Goal: Information Seeking & Learning: Learn about a topic

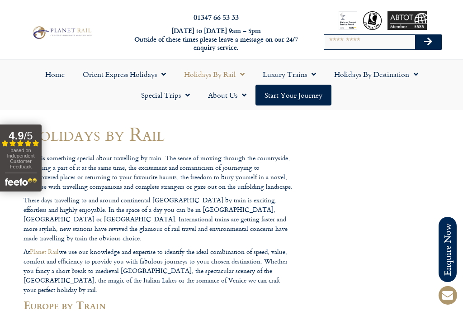
click at [233, 75] on link "Holidays by Rail" at bounding box center [214, 74] width 79 height 21
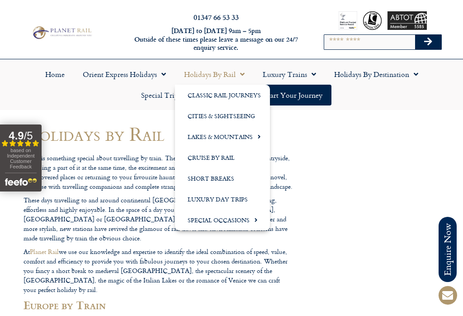
click at [235, 95] on link "Classic Rail Journeys" at bounding box center [222, 95] width 95 height 21
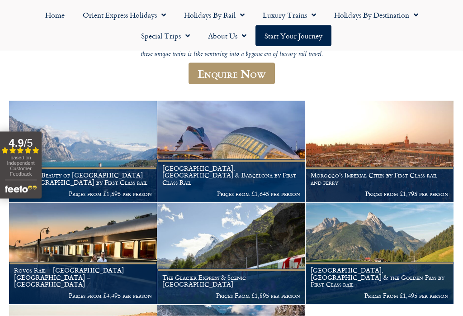
scroll to position [117, 0]
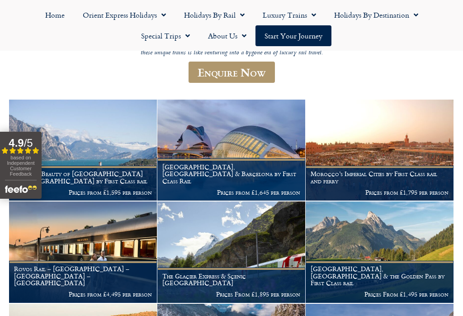
click at [212, 180] on h1 "Madrid, Valencia & Barcelona by First Class Rail" at bounding box center [231, 173] width 138 height 21
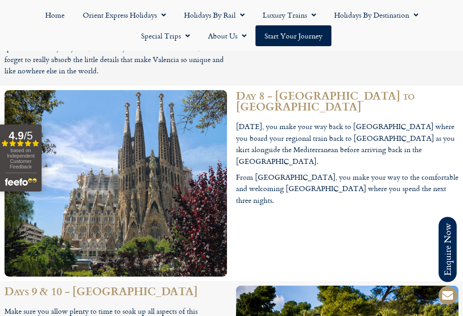
scroll to position [2076, 0]
click at [236, 10] on span "Menu" at bounding box center [240, 15] width 9 height 16
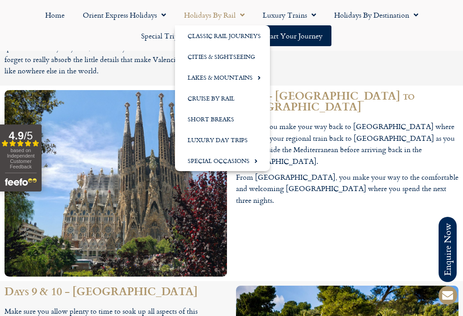
click at [241, 51] on link "Cities & Sightseeing" at bounding box center [222, 56] width 95 height 21
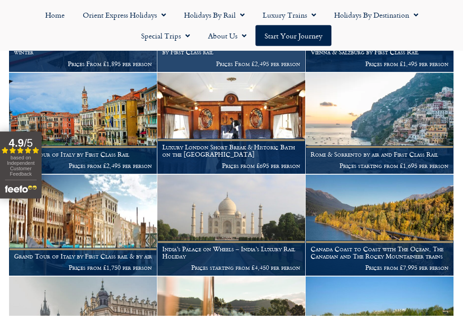
scroll to position [1325, 0]
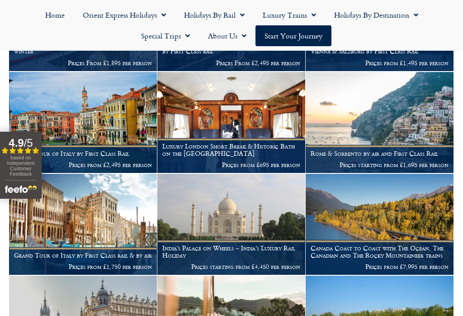
click at [358, 129] on img at bounding box center [380, 122] width 148 height 101
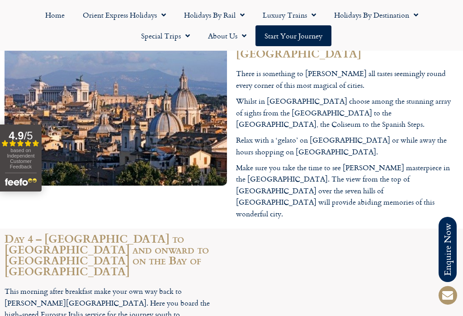
scroll to position [1070, 0]
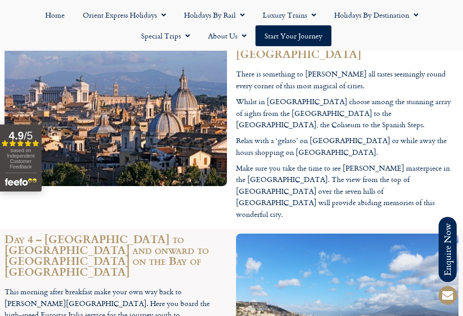
click at [238, 11] on span "Menu" at bounding box center [240, 15] width 9 height 16
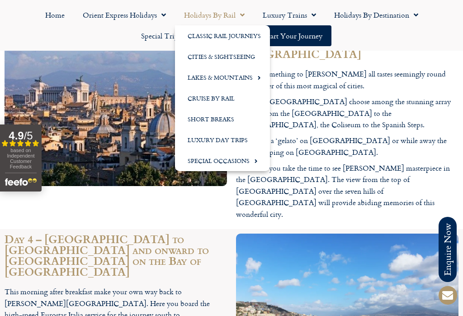
click at [212, 95] on link "Cruise by Rail" at bounding box center [222, 98] width 95 height 21
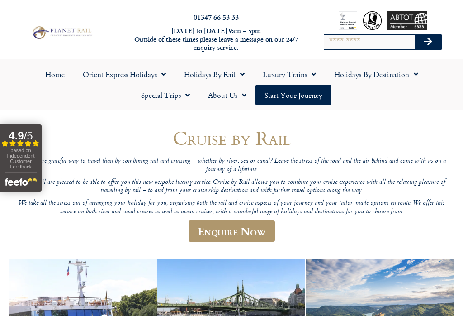
click at [239, 75] on span "Menu" at bounding box center [240, 74] width 9 height 16
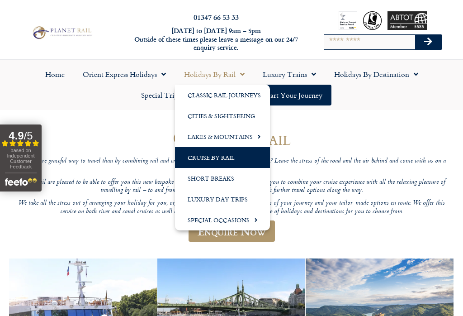
click at [214, 178] on link "Short Breaks" at bounding box center [222, 178] width 95 height 21
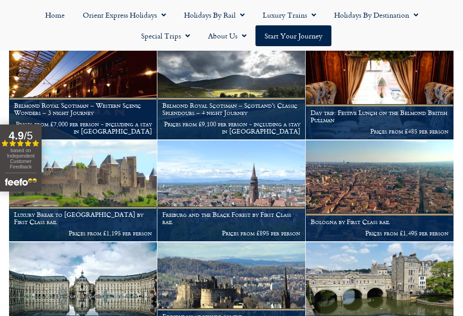
scroll to position [593, 0]
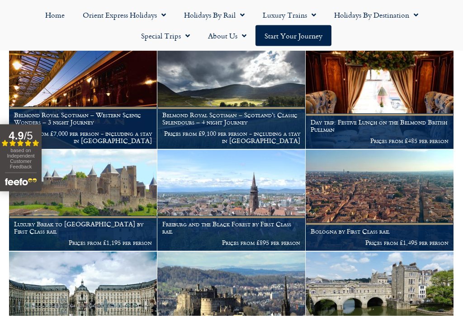
click at [209, 220] on h1 "Freiburg and the Black Forest by First Class rail" at bounding box center [231, 227] width 138 height 14
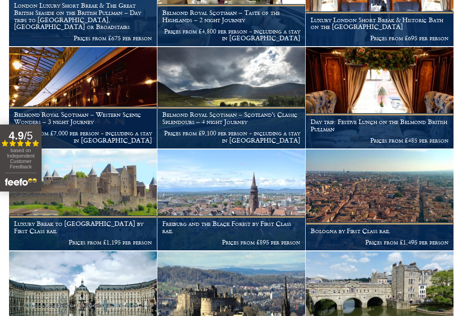
scroll to position [0, 0]
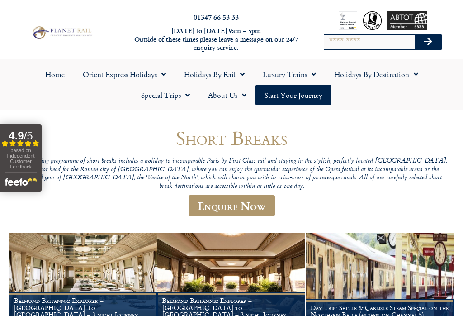
click at [240, 70] on span "Menu" at bounding box center [240, 74] width 9 height 16
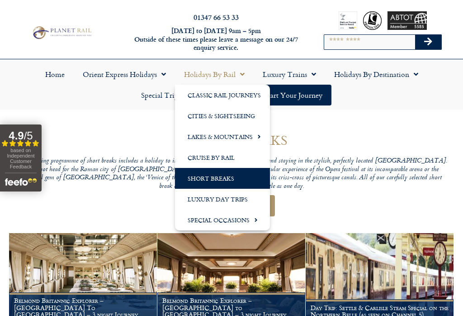
click at [230, 93] on link "Classic Rail Journeys" at bounding box center [222, 95] width 95 height 21
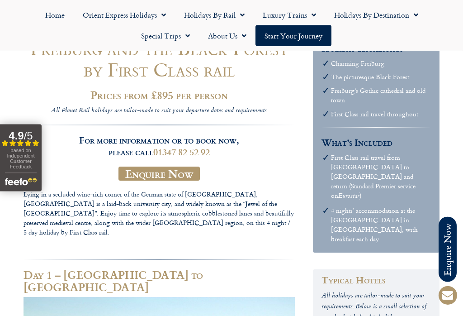
scroll to position [26, 0]
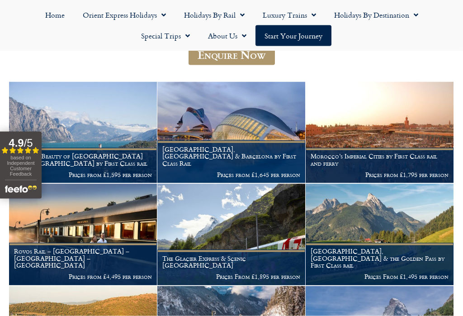
scroll to position [144, 0]
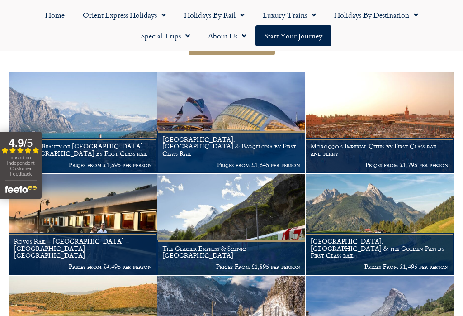
click at [359, 144] on h1 "Morocco’s Imperial Cities by First Class rail and ferry" at bounding box center [380, 150] width 138 height 14
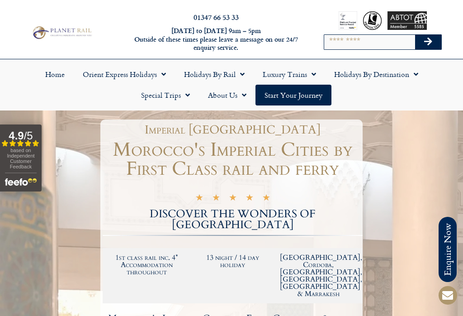
click at [239, 73] on span "Menu" at bounding box center [240, 74] width 9 height 16
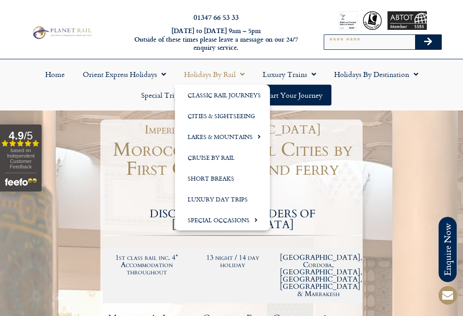
click at [238, 96] on link "Classic Rail Journeys" at bounding box center [222, 95] width 95 height 21
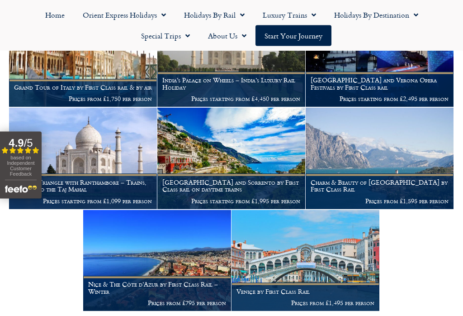
scroll to position [618, 0]
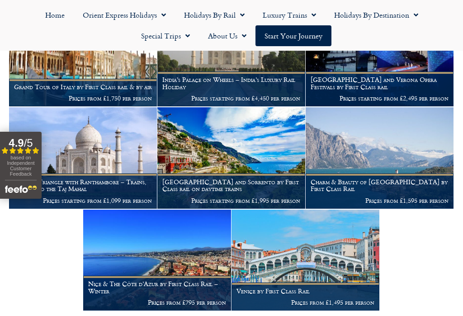
click at [227, 183] on h1 "[GEOGRAPHIC_DATA] and Sorrento by First Class rail on daytime trains" at bounding box center [231, 185] width 138 height 14
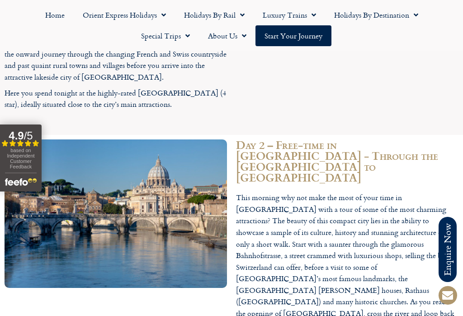
scroll to position [1069, 0]
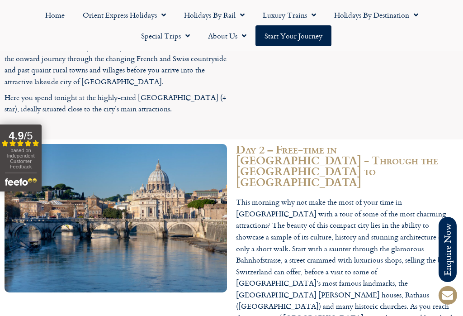
click at [237, 15] on span "Menu" at bounding box center [240, 15] width 9 height 16
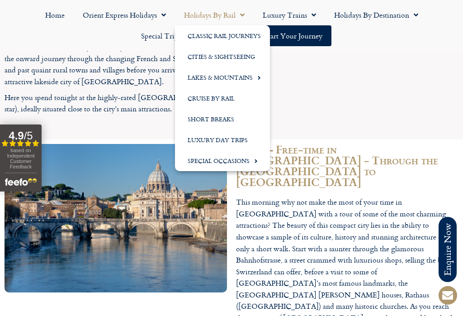
click at [228, 55] on link "Cities & Sightseeing" at bounding box center [222, 56] width 95 height 21
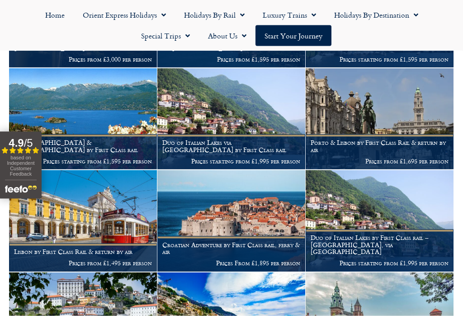
scroll to position [309, 0]
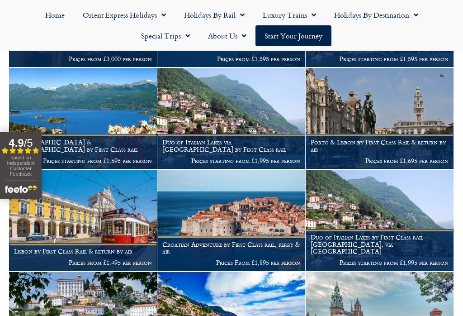
click at [352, 138] on h1 "Porto & Lisbon by First Class Rail & return by air" at bounding box center [380, 145] width 138 height 14
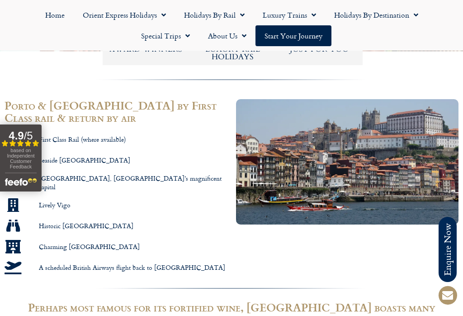
scroll to position [540, 0]
click at [415, 13] on span "Menu" at bounding box center [413, 15] width 9 height 16
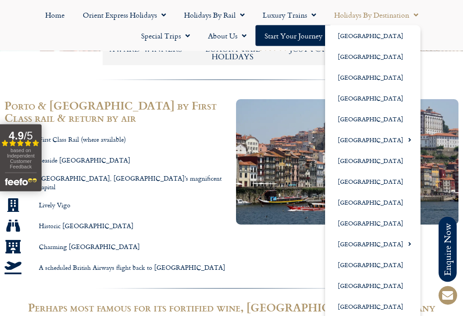
scroll to position [540, 0]
click at [360, 285] on link "[GEOGRAPHIC_DATA]" at bounding box center [372, 285] width 95 height 21
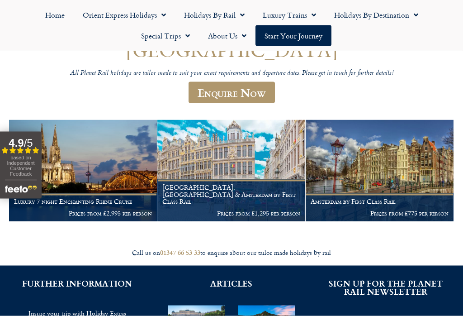
scroll to position [89, 0]
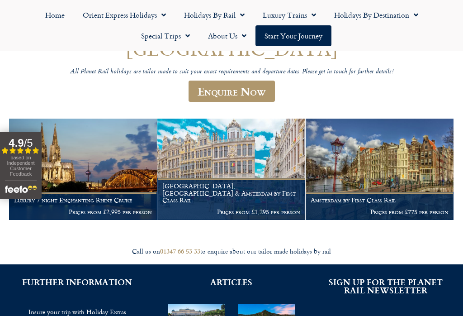
click at [227, 195] on h1 "[GEOGRAPHIC_DATA], [GEOGRAPHIC_DATA] & Amsterdam by First Class Rail" at bounding box center [231, 192] width 138 height 21
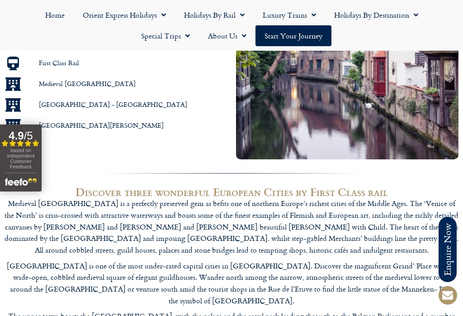
scroll to position [564, 0]
